Goal: Task Accomplishment & Management: Use online tool/utility

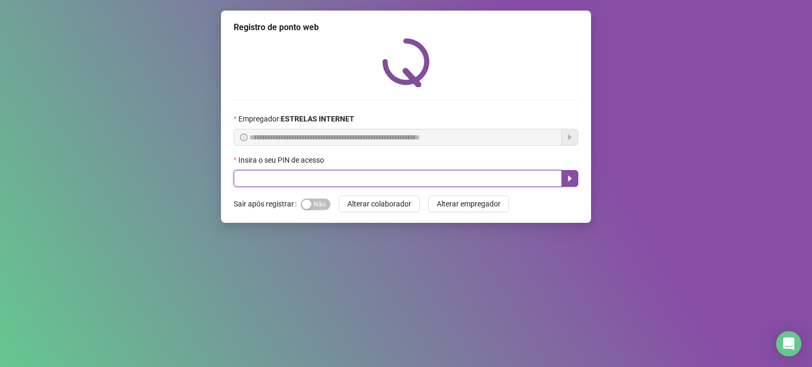
click at [262, 182] on input "text" at bounding box center [398, 178] width 328 height 17
type input "*****"
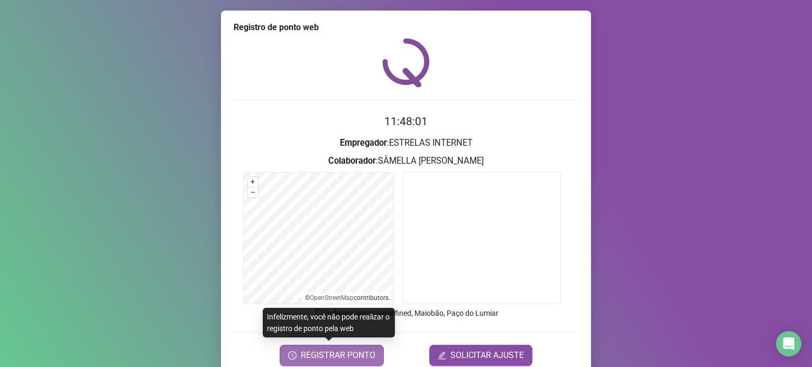
click at [339, 353] on span "REGISTRAR PONTO" at bounding box center [338, 355] width 75 height 13
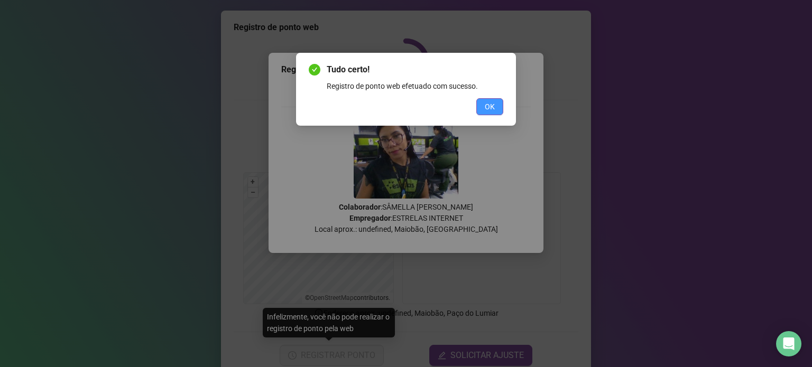
click at [487, 108] on span "OK" at bounding box center [490, 107] width 10 height 12
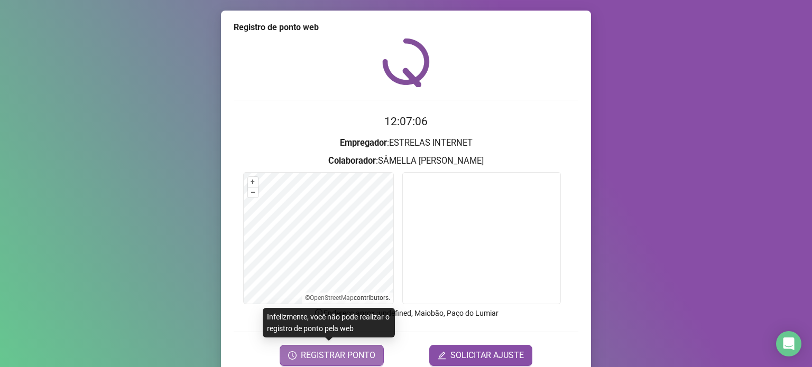
click at [327, 352] on span "REGISTRAR PONTO" at bounding box center [338, 355] width 75 height 13
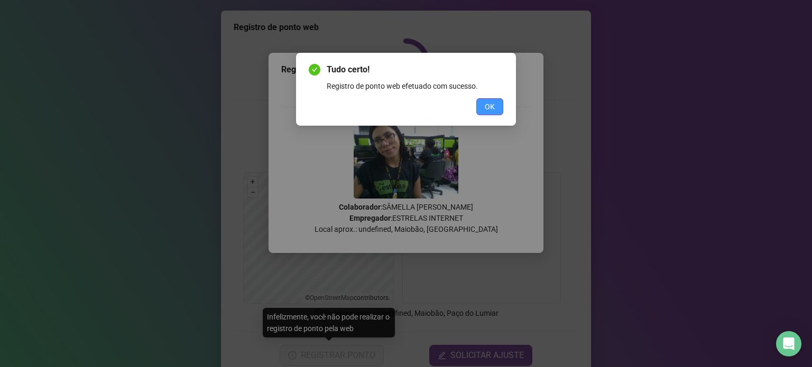
click at [499, 109] on button "OK" at bounding box center [489, 106] width 27 height 17
